Goal: Download file/media

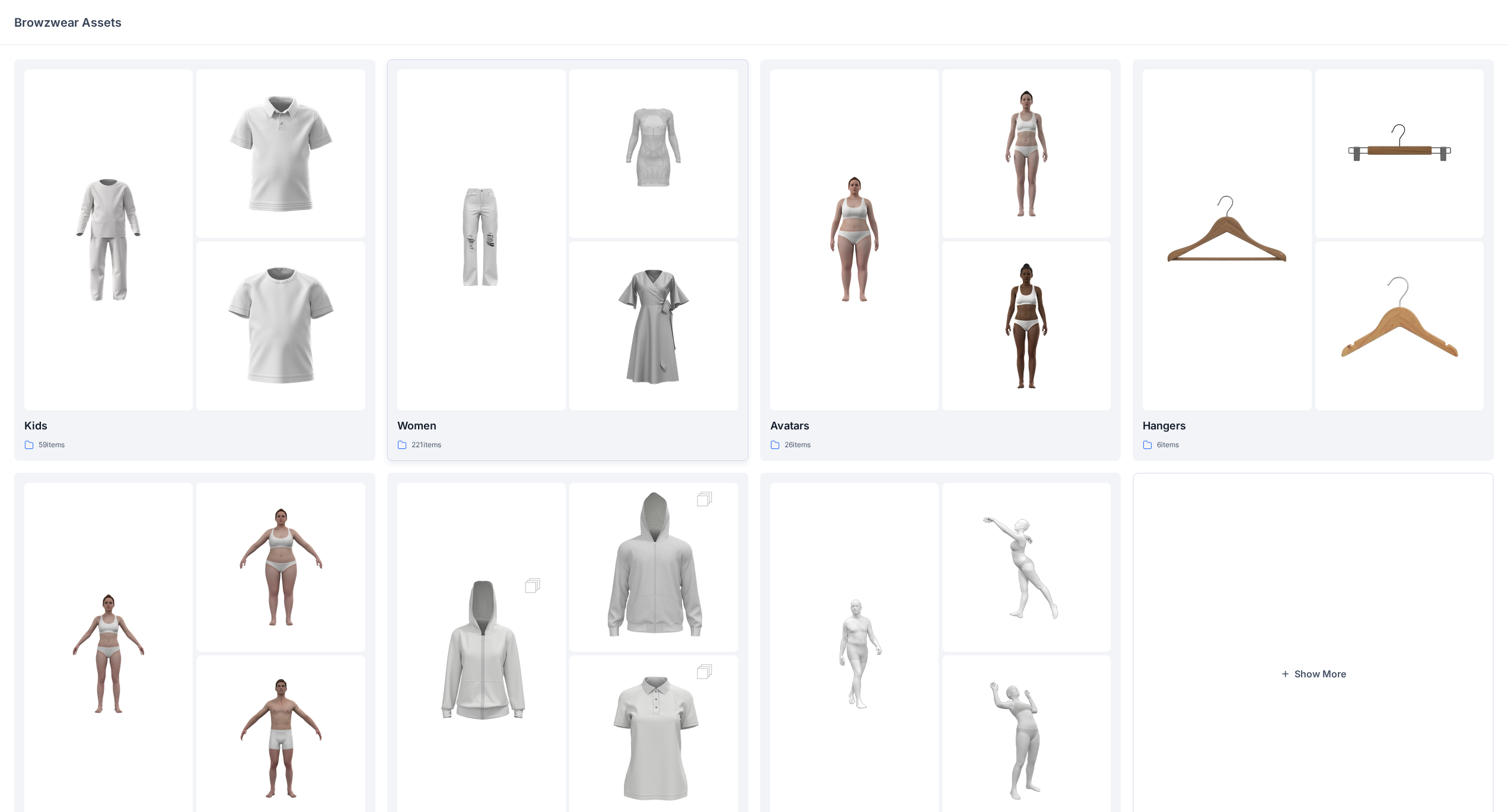
click at [583, 170] on img at bounding box center [653, 153] width 130 height 130
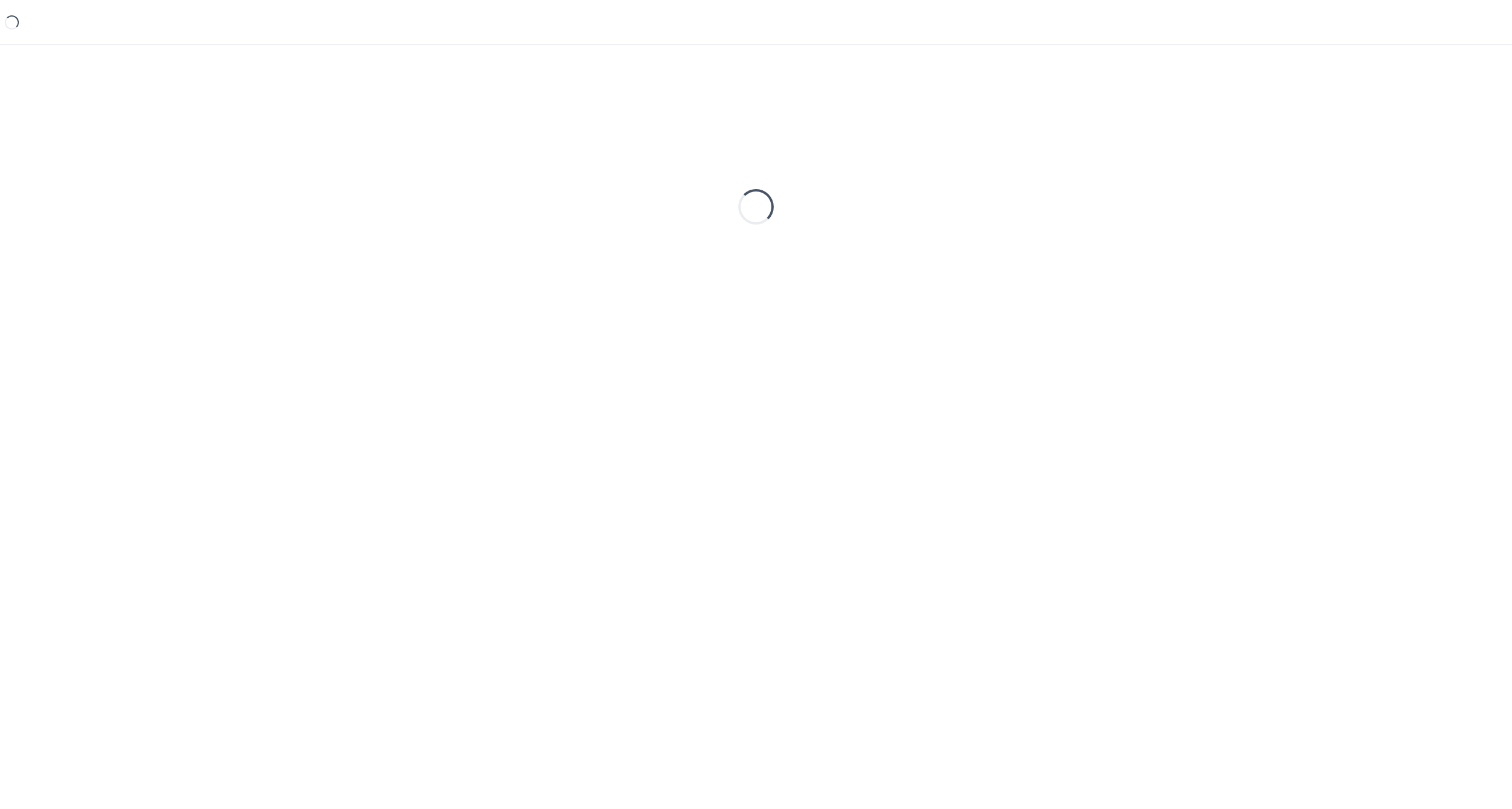
click at [580, 170] on div "Loading..." at bounding box center [756, 206] width 1484 height 295
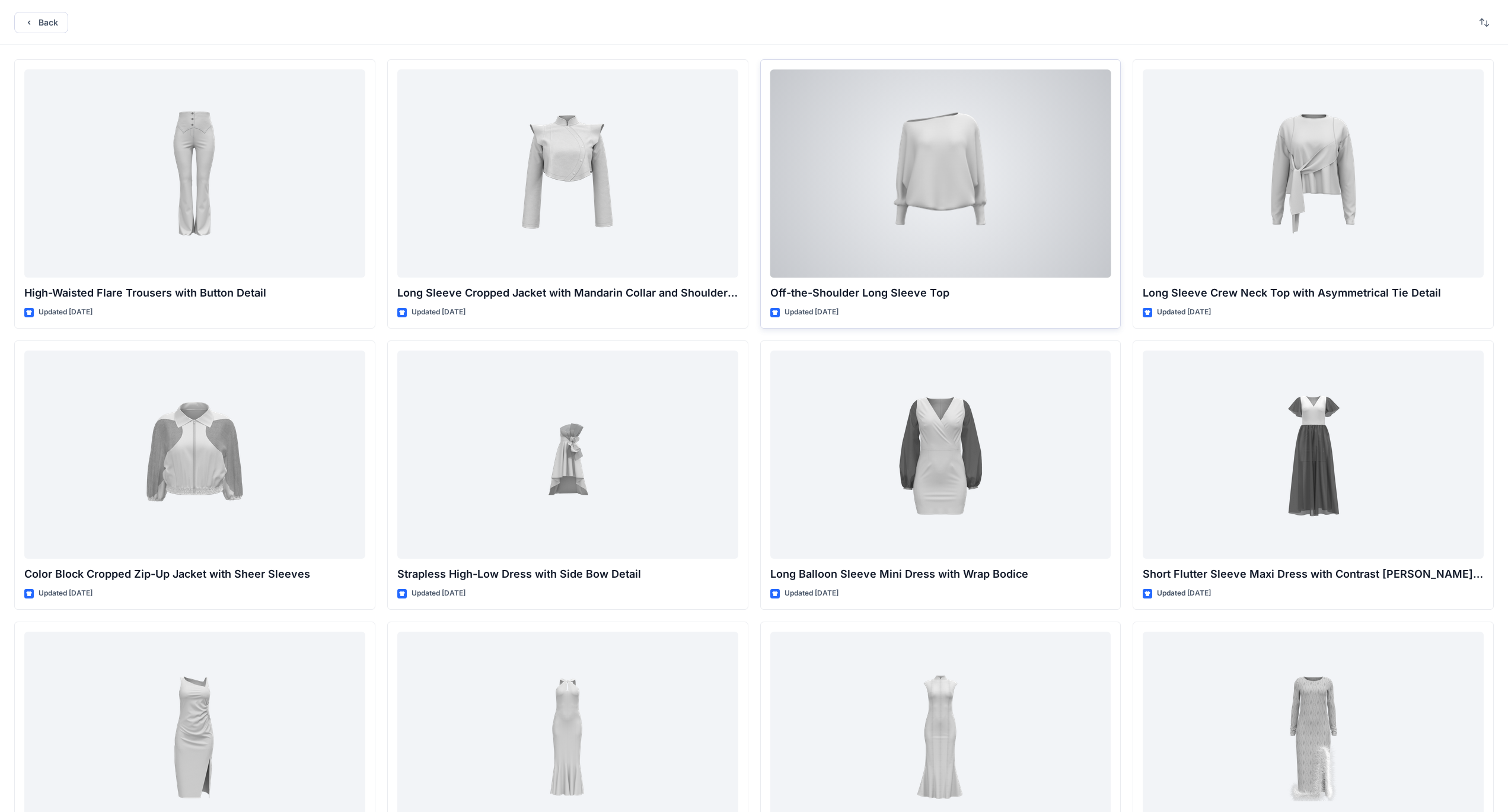
click at [583, 196] on div at bounding box center [941, 173] width 341 height 208
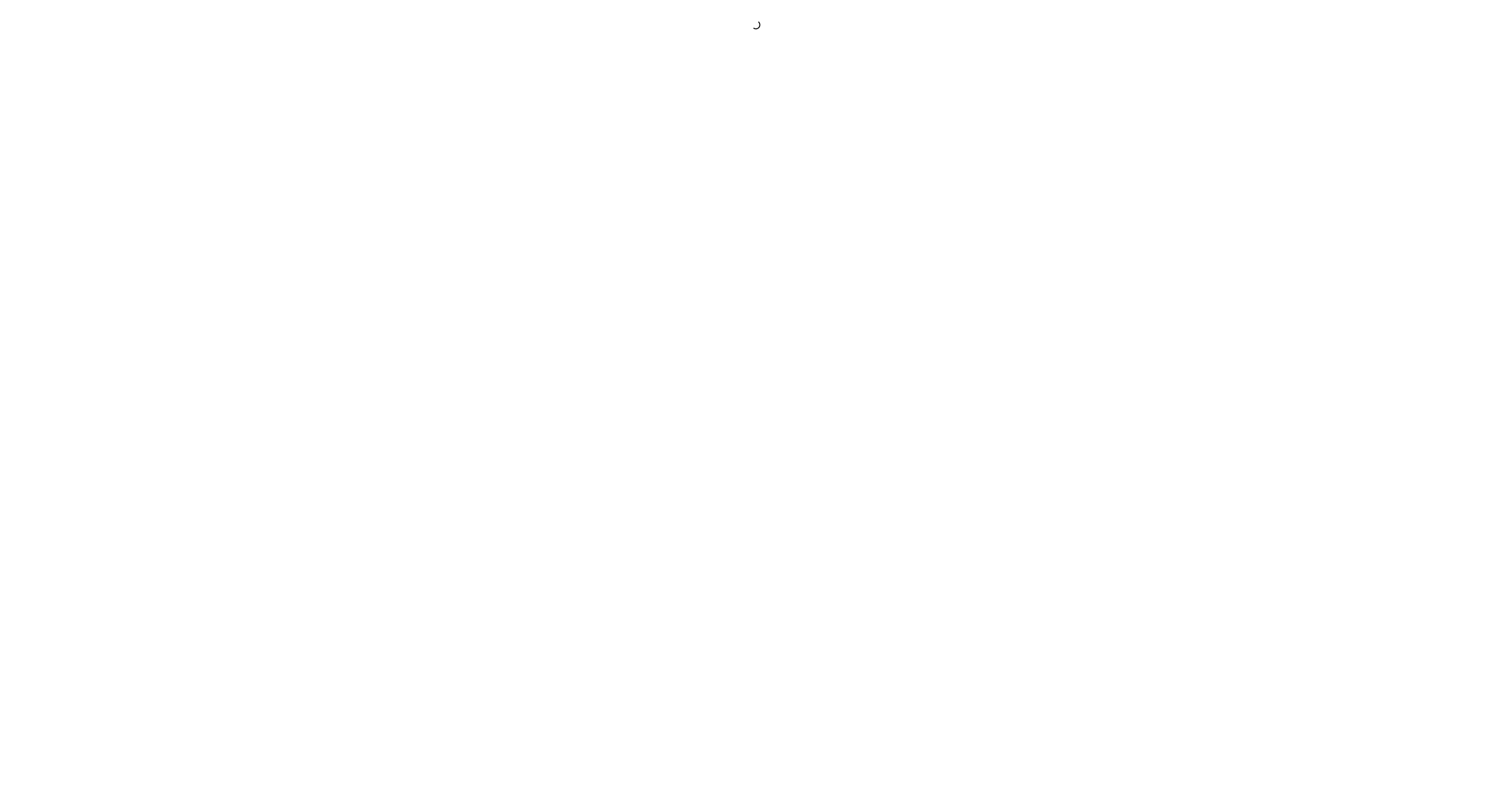
click at [580, 195] on div at bounding box center [756, 404] width 1512 height 809
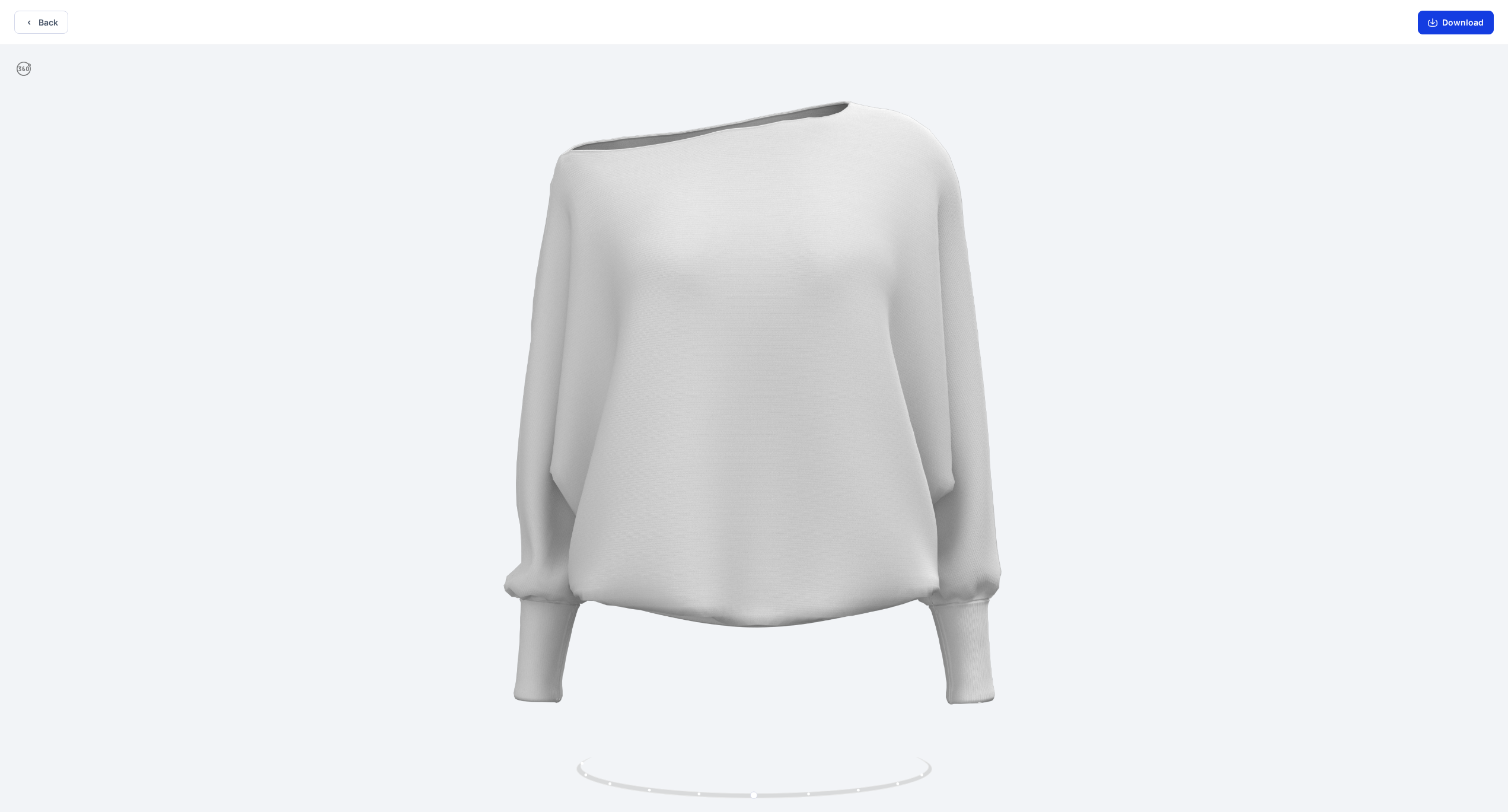
click at [583, 26] on button "Download" at bounding box center [1456, 22] width 76 height 24
